Goal: Task Accomplishment & Management: Manage account settings

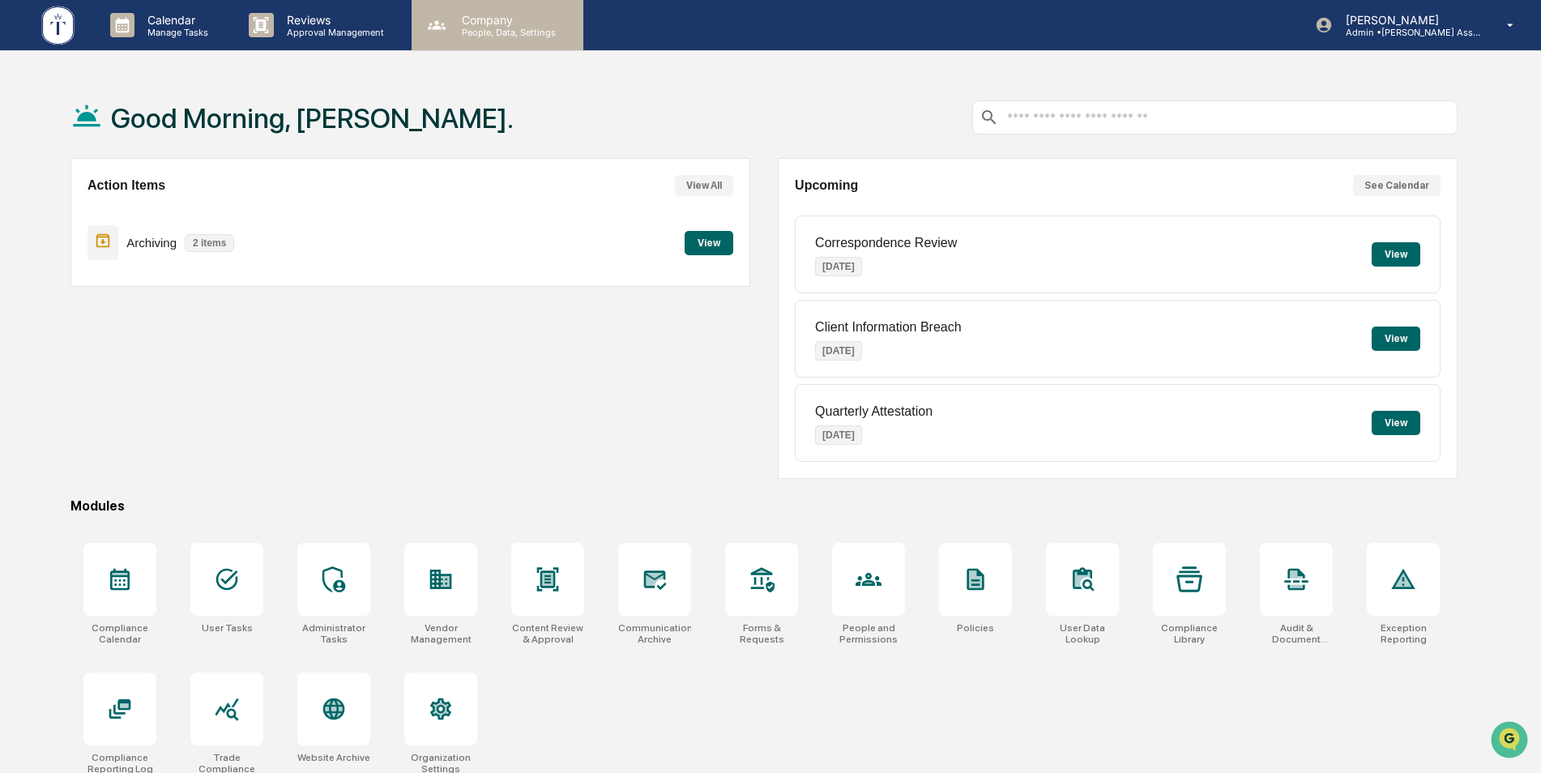
click at [503, 32] on p "People, Data, Settings" at bounding box center [506, 32] width 115 height 11
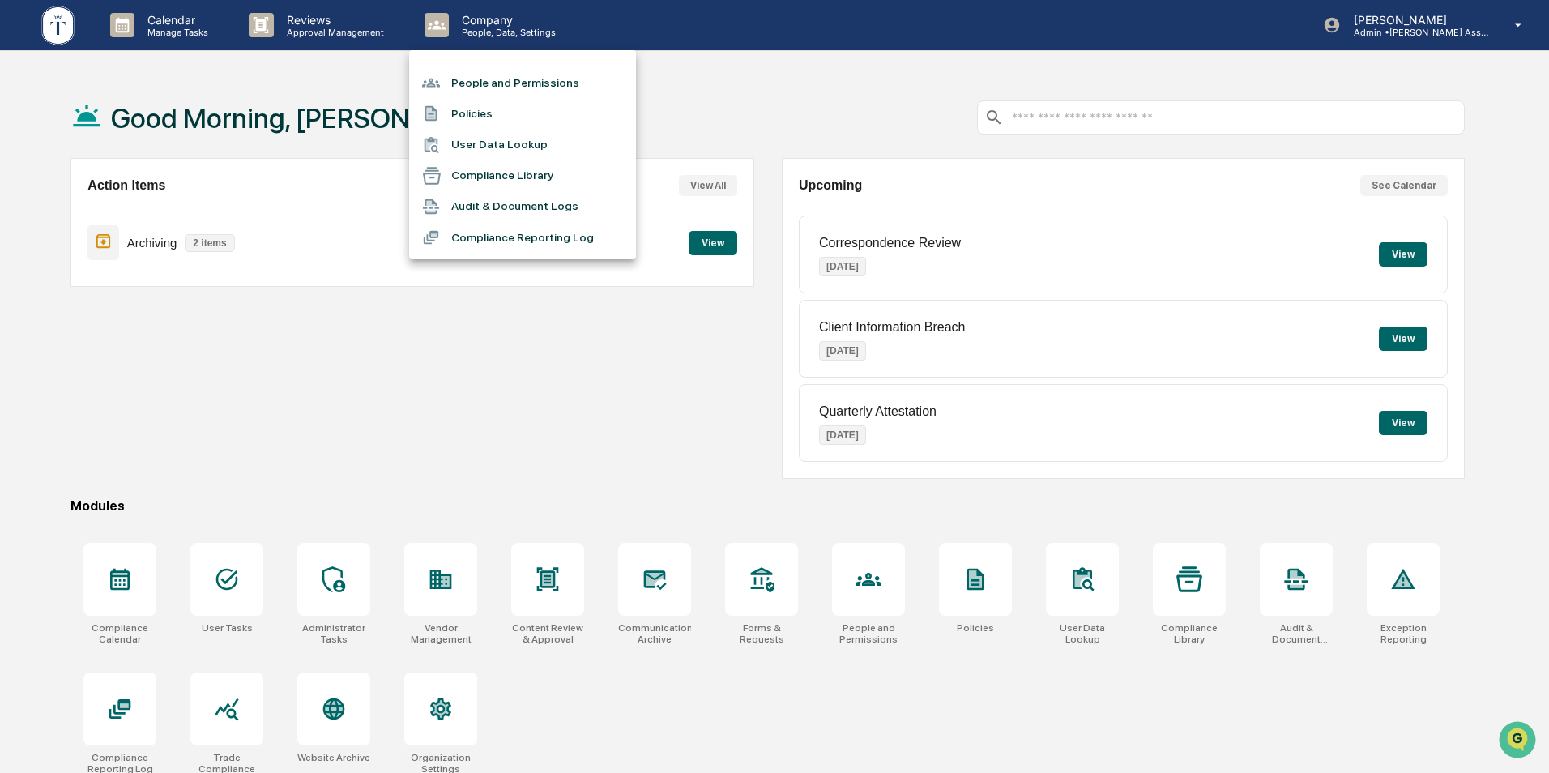
click at [506, 73] on li "People and Permissions" at bounding box center [522, 82] width 227 height 31
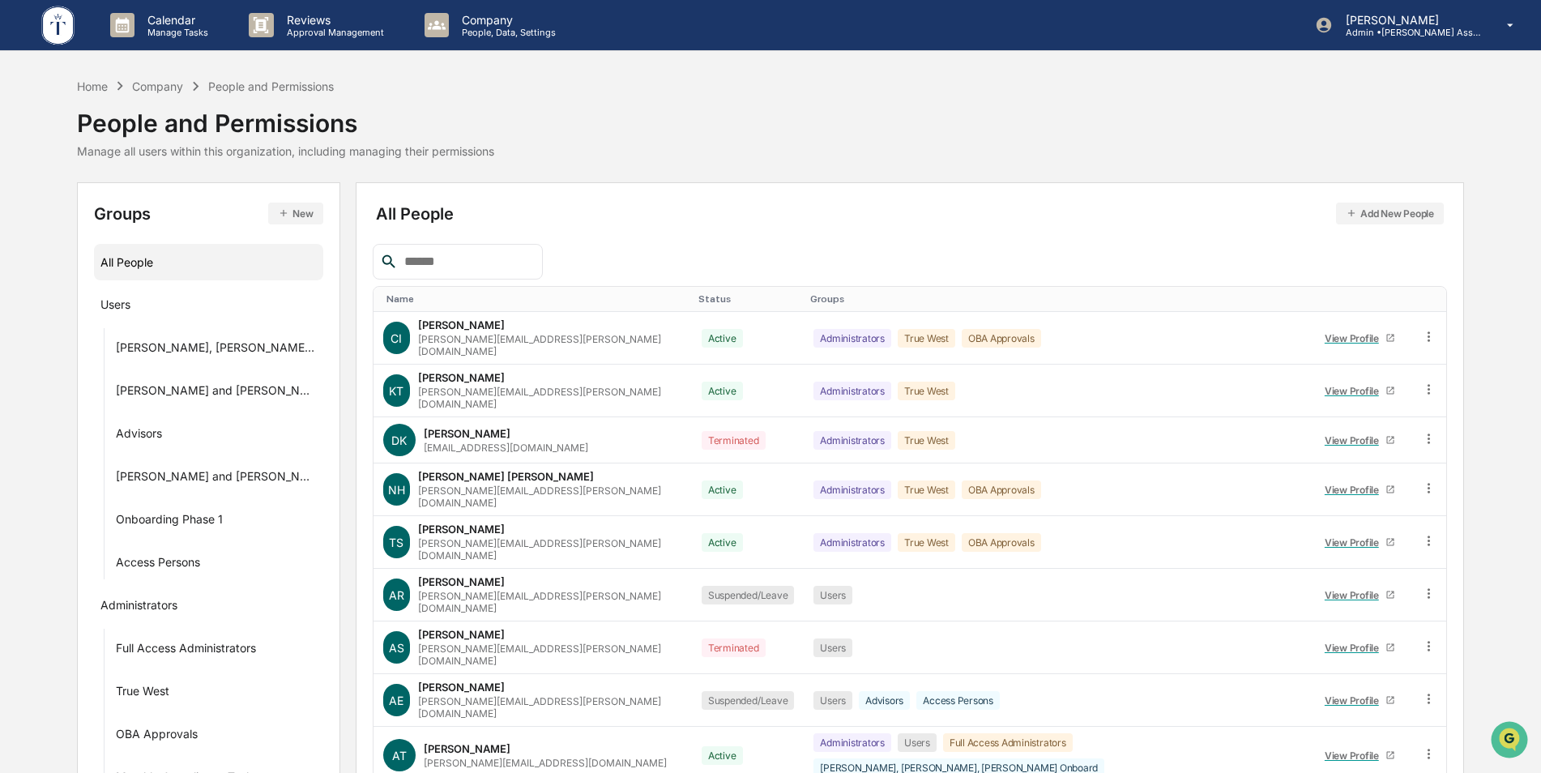
click at [450, 264] on input "text" at bounding box center [467, 261] width 138 height 21
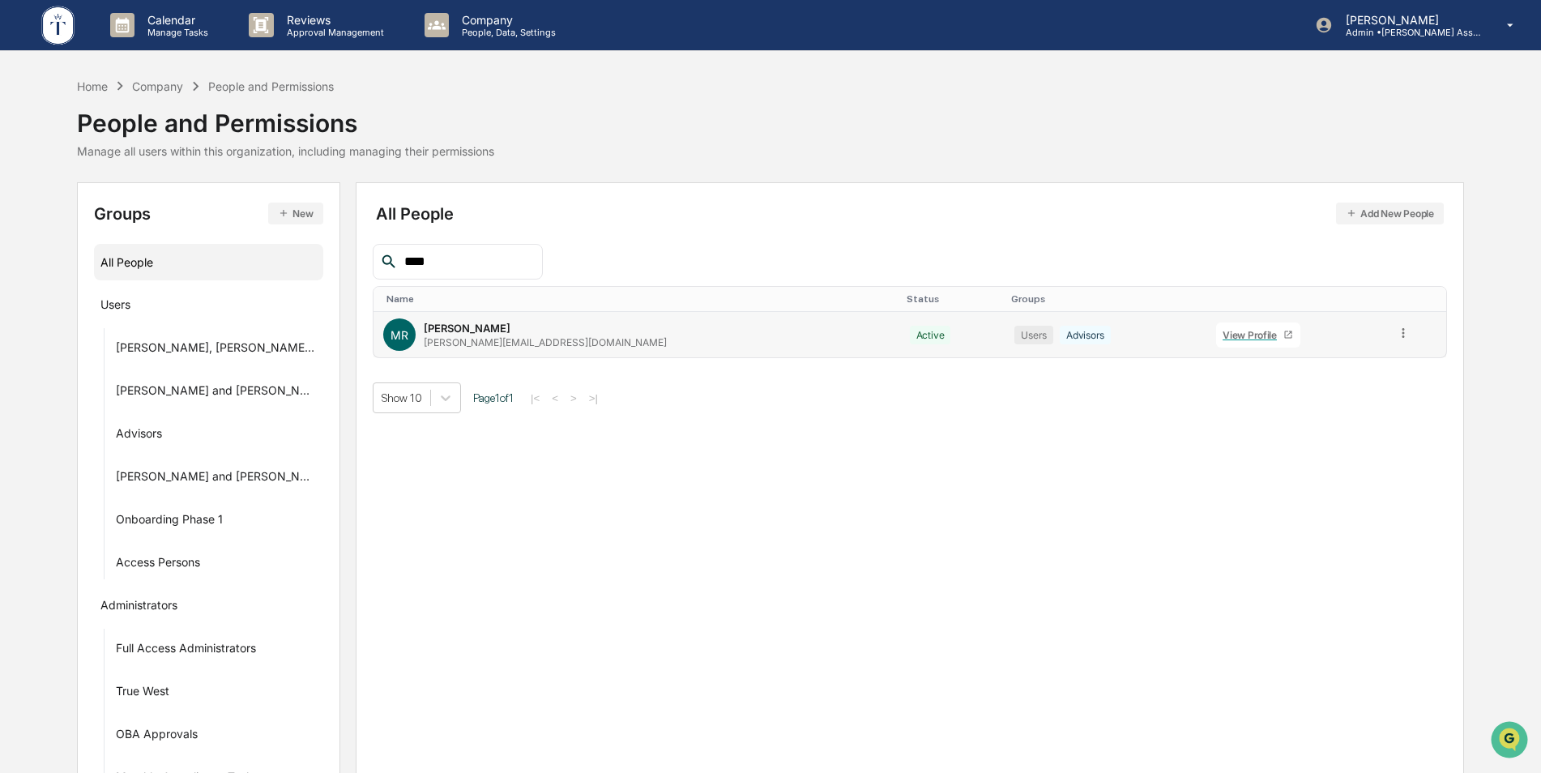
type input "****"
click at [1283, 334] on icon at bounding box center [1288, 335] width 10 height 10
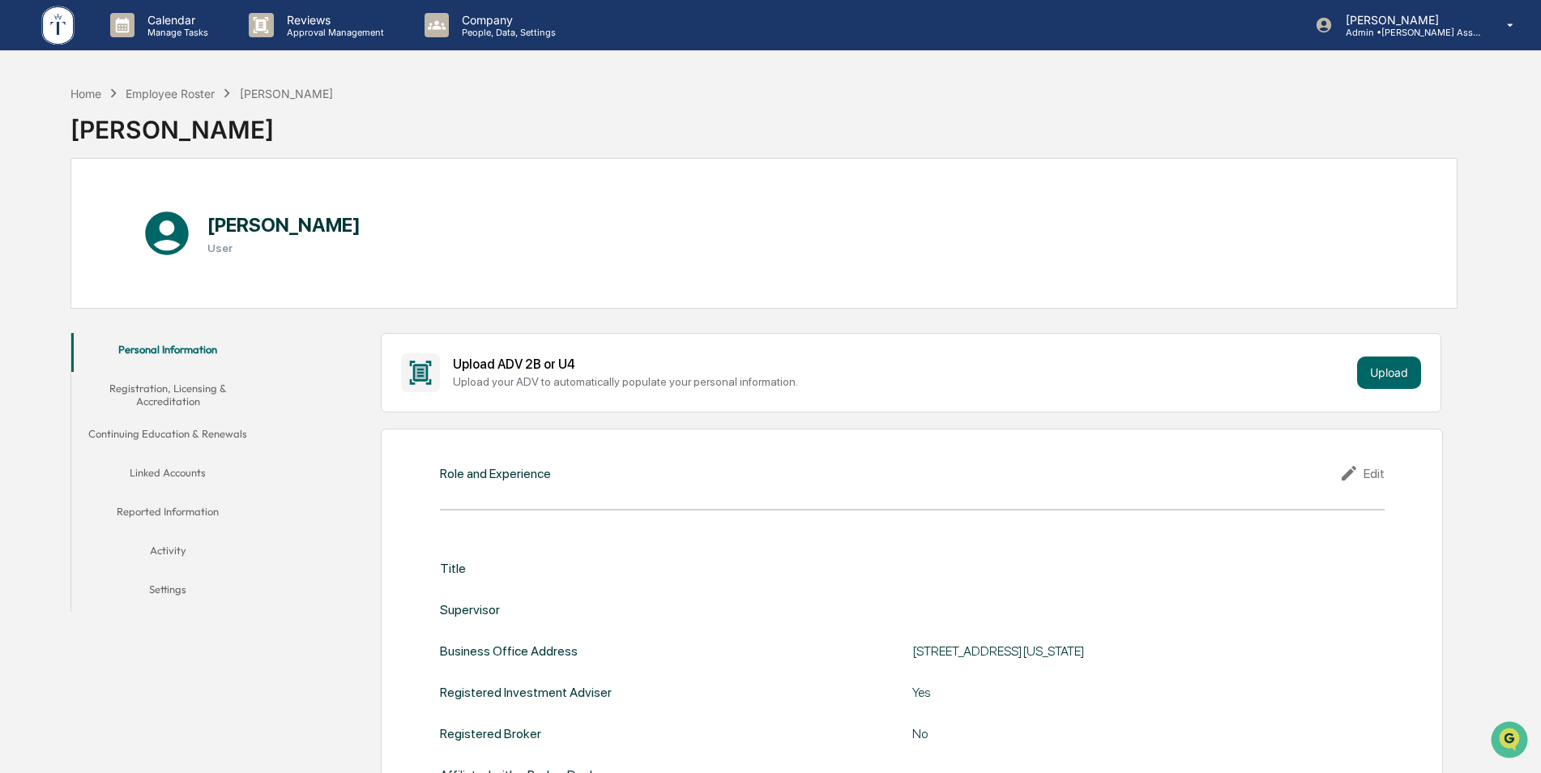
click at [167, 592] on button "Settings" at bounding box center [168, 592] width 194 height 39
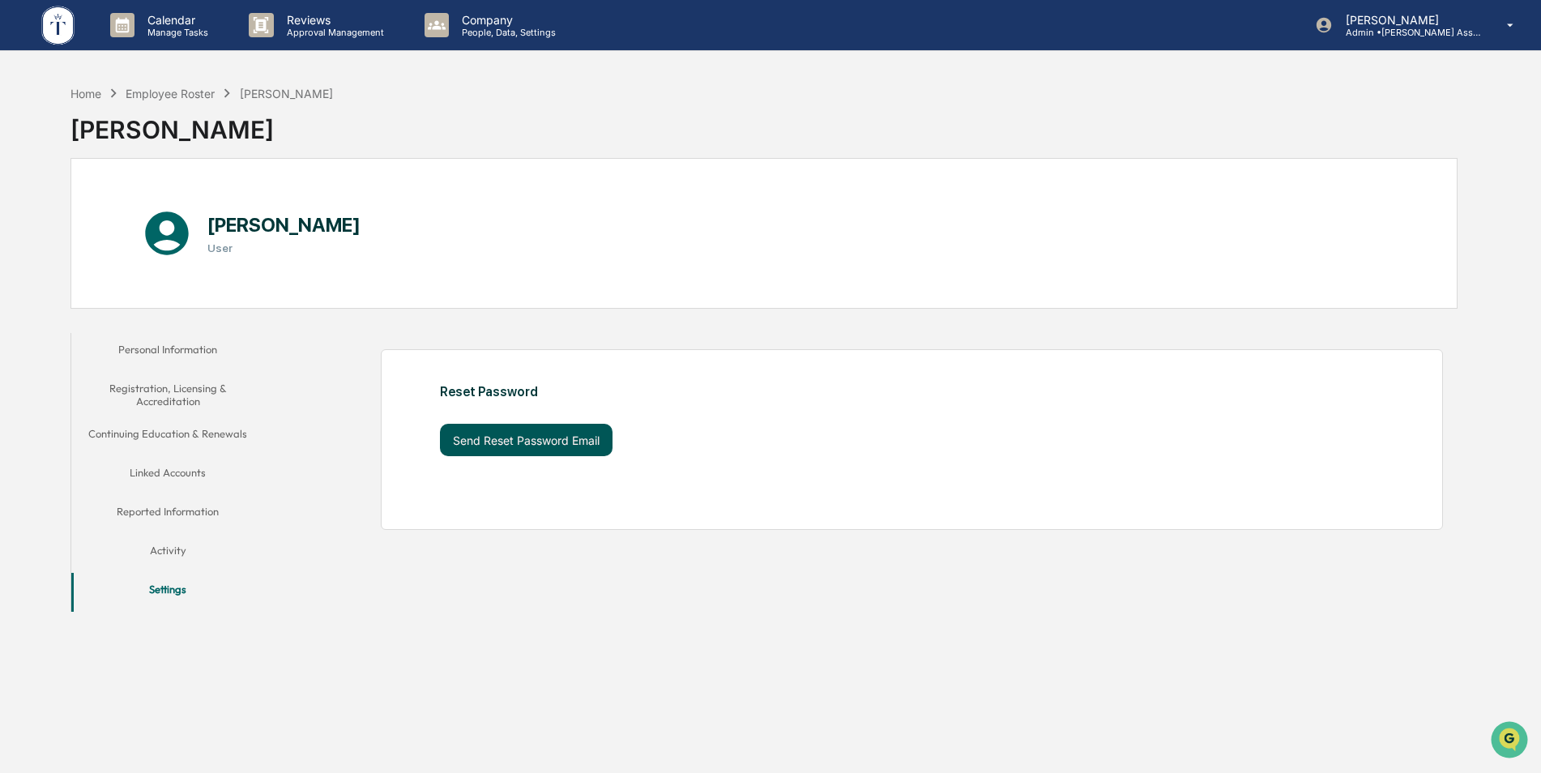
click at [514, 433] on button "Send Reset Password Email" at bounding box center [526, 440] width 173 height 32
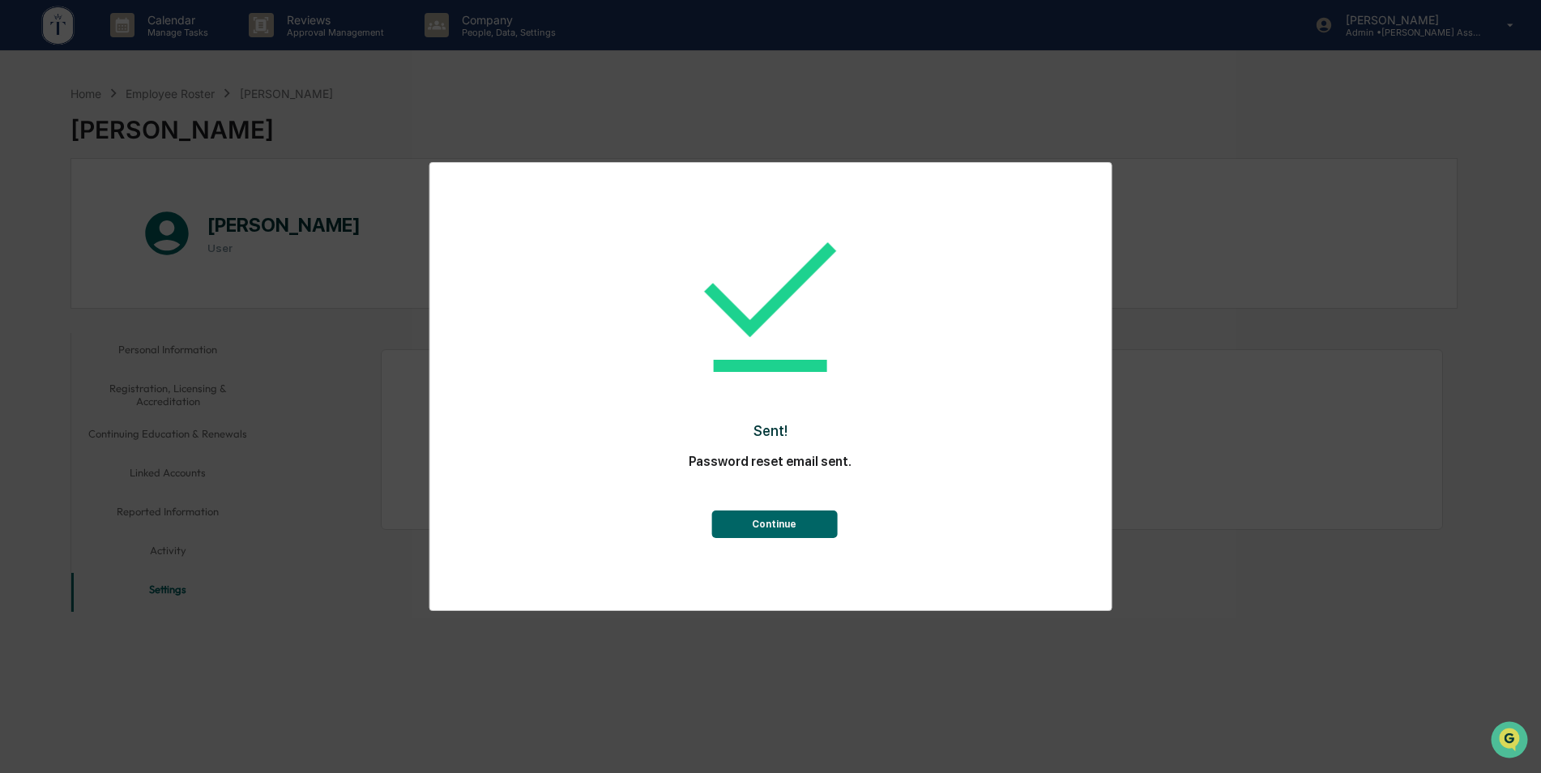
click at [812, 521] on button "Continue" at bounding box center [774, 524] width 126 height 28
